Goal: Navigation & Orientation: Find specific page/section

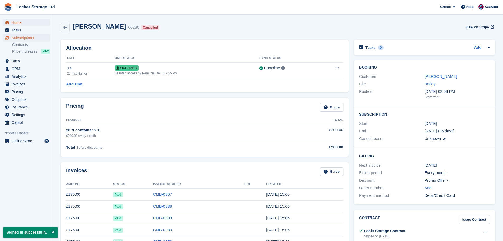
click at [26, 24] on span "Home" at bounding box center [28, 22] width 32 height 7
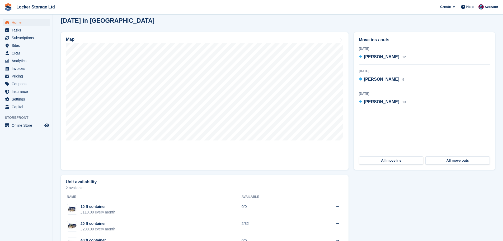
scroll to position [158, 0]
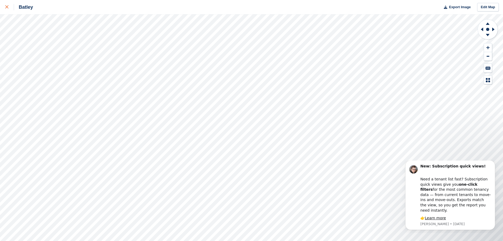
click at [10, 10] on div at bounding box center [9, 7] width 9 height 6
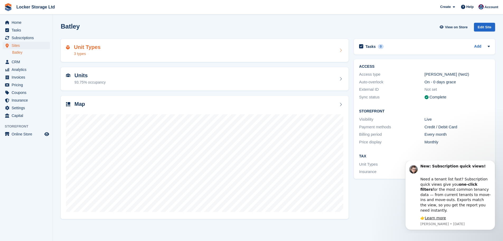
click at [101, 57] on div "Unit Types 3 types" at bounding box center [205, 50] width 288 height 23
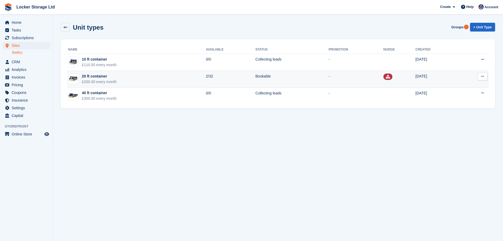
click at [445, 73] on td "[DATE]" at bounding box center [436, 79] width 42 height 17
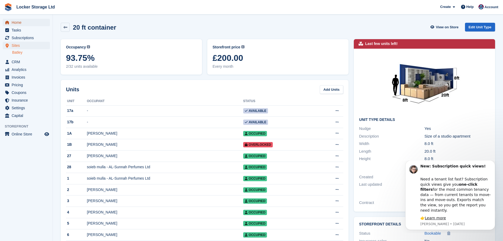
click at [30, 22] on span "Home" at bounding box center [28, 22] width 32 height 7
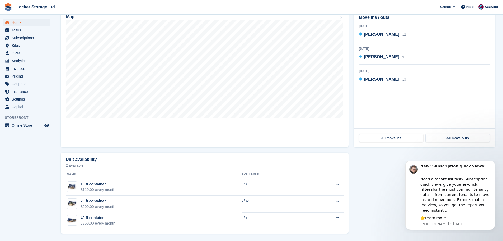
scroll to position [57, 0]
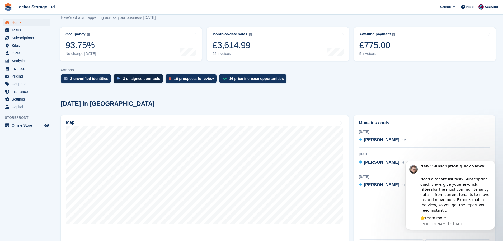
click at [150, 82] on div "3 unsigned contracts" at bounding box center [138, 78] width 49 height 9
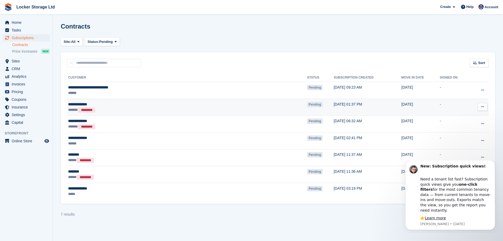
click at [481, 104] on button at bounding box center [483, 107] width 10 height 8
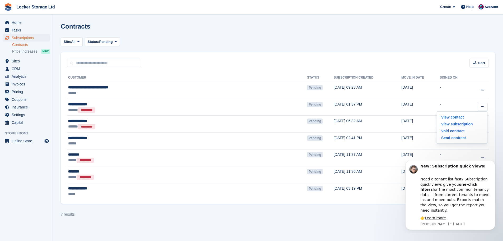
click at [343, 50] on turbo-frame "Site: All Batley All Status: Pending Pending Signed Voided Declined All Sort So…" at bounding box center [278, 127] width 434 height 181
click at [493, 163] on icon "Dismiss notification" at bounding box center [493, 161] width 3 height 3
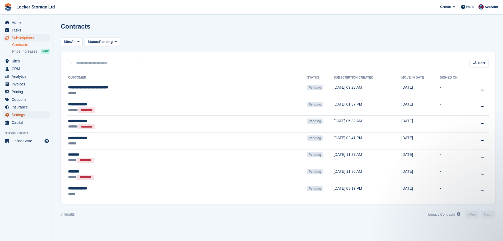
click at [24, 115] on span "Settings" at bounding box center [28, 114] width 32 height 7
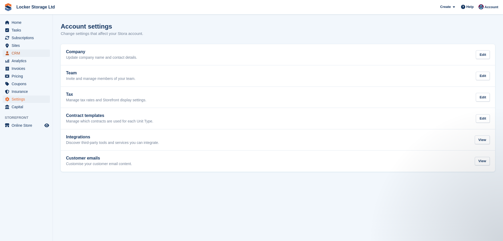
click at [27, 54] on span "CRM" at bounding box center [28, 52] width 32 height 7
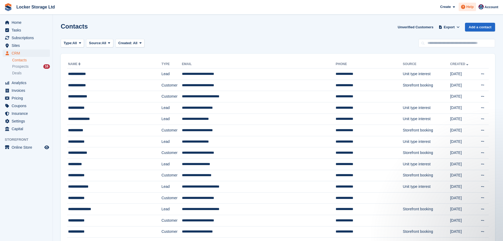
click at [470, 9] on span "Help" at bounding box center [469, 6] width 7 height 5
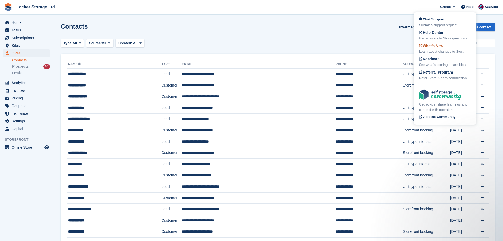
click at [442, 47] on span "What's New" at bounding box center [431, 46] width 24 height 4
